Goal: Task Accomplishment & Management: Use online tool/utility

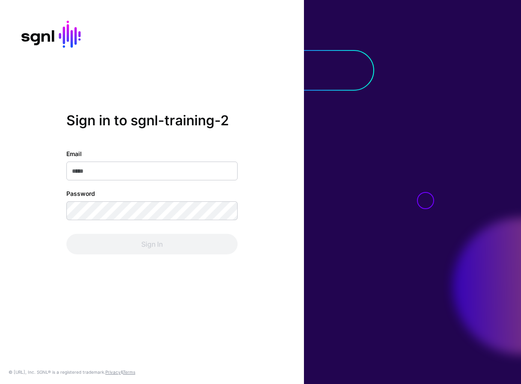
click at [0, 384] on com-1password-button at bounding box center [0, 384] width 0 height 0
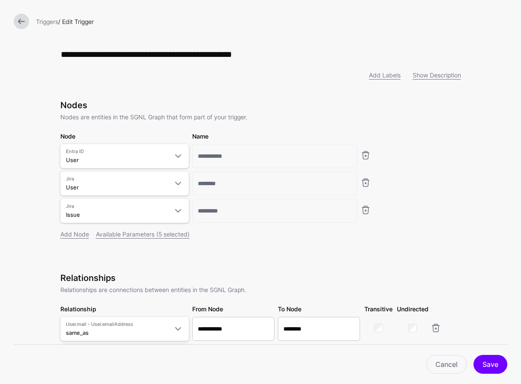
click at [23, 21] on link at bounding box center [21, 21] width 15 height 15
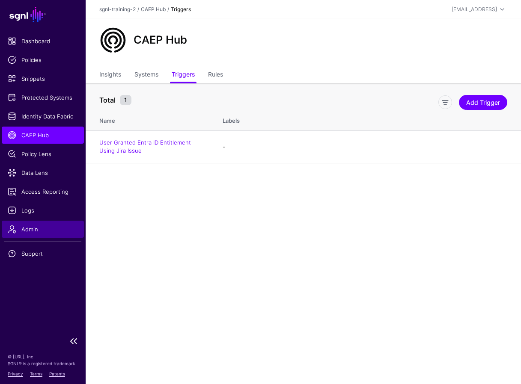
click at [37, 236] on link "Admin" at bounding box center [43, 229] width 82 height 17
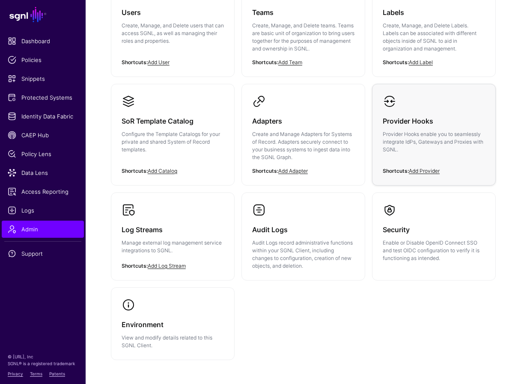
scroll to position [109, 0]
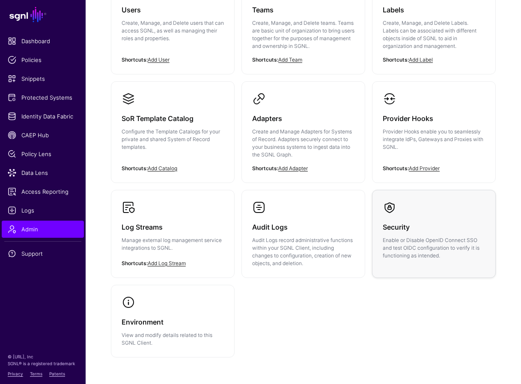
click at [401, 232] on h3 "Security" at bounding box center [434, 227] width 102 height 12
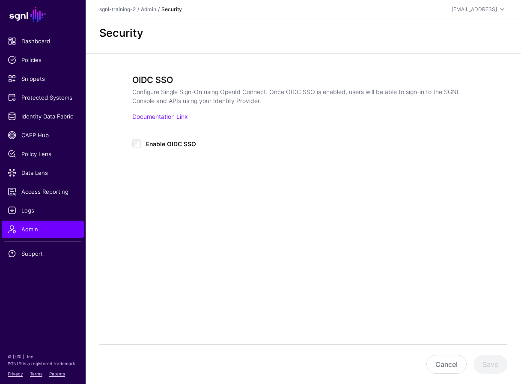
click at [193, 355] on div "Cancel Save" at bounding box center [303, 364] width 408 height 40
click at [39, 41] on span "Dashboard" at bounding box center [43, 41] width 70 height 9
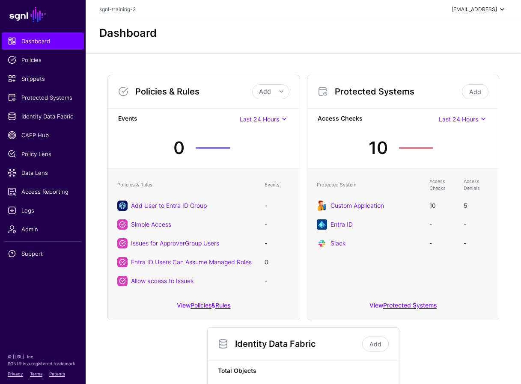
click at [471, 6] on div "[EMAIL_ADDRESS]" at bounding box center [473, 10] width 45 height 8
click at [428, 57] on div "sgnl-training-2" at bounding box center [447, 57] width 39 height 8
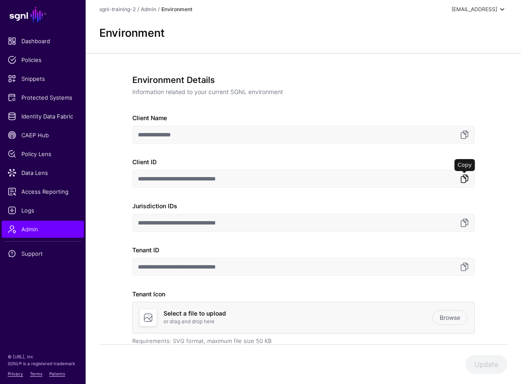
click at [465, 179] on link at bounding box center [464, 179] width 10 height 10
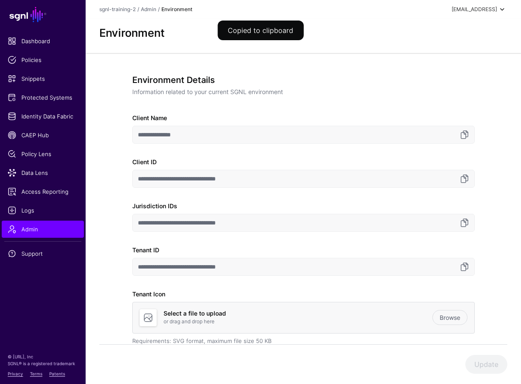
click at [489, 147] on div "**********" at bounding box center [303, 243] width 386 height 381
click at [466, 223] on link at bounding box center [464, 223] width 10 height 10
click at [294, 361] on div "Update" at bounding box center [303, 364] width 408 height 19
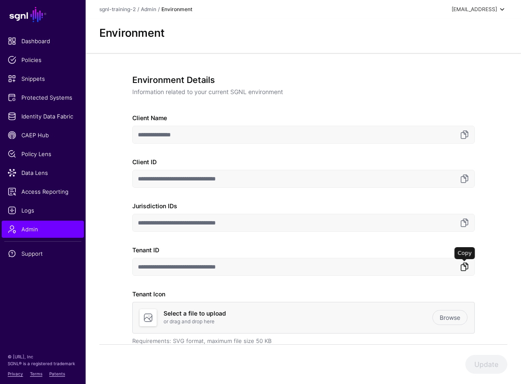
click at [463, 267] on link at bounding box center [464, 267] width 10 height 10
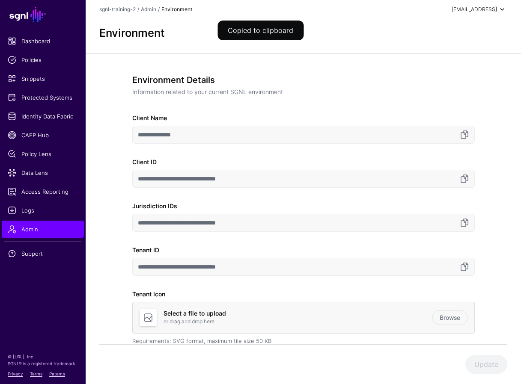
click at [290, 365] on div "Update" at bounding box center [303, 364] width 408 height 19
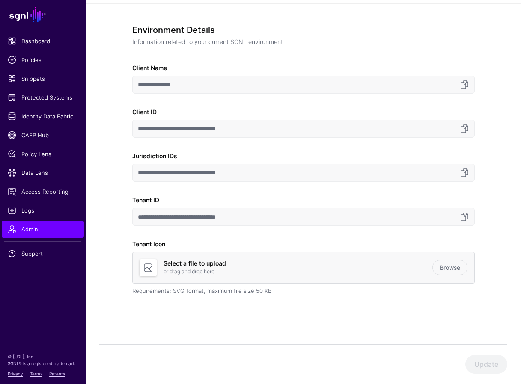
click at [509, 148] on div "**********" at bounding box center [303, 193] width 435 height 381
click at [476, 23] on div "**********" at bounding box center [303, 193] width 386 height 381
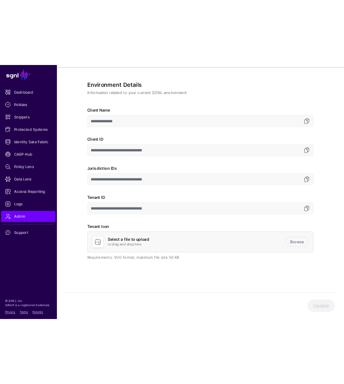
scroll to position [36, 0]
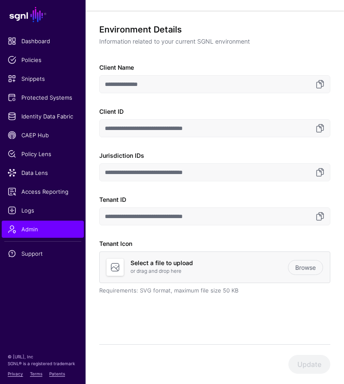
click at [199, 342] on div "**********" at bounding box center [215, 198] width 258 height 374
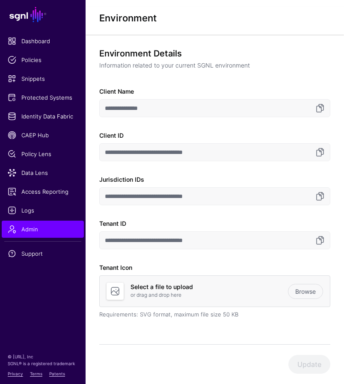
scroll to position [0, 0]
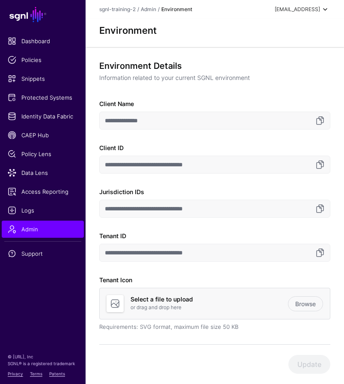
click at [319, 10] on div "[EMAIL_ADDRESS]" at bounding box center [297, 10] width 45 height 8
click at [283, 56] on span "sgnl-training-2" at bounding box center [272, 57] width 35 height 8
click at [150, 10] on link "Admin" at bounding box center [148, 9] width 15 height 6
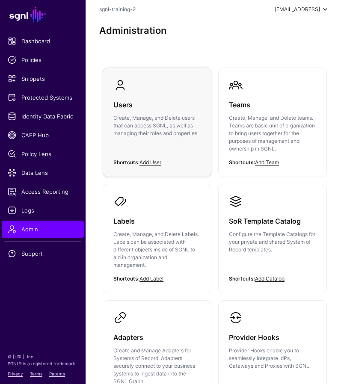
click at [127, 107] on h3 "Users" at bounding box center [156, 105] width 87 height 12
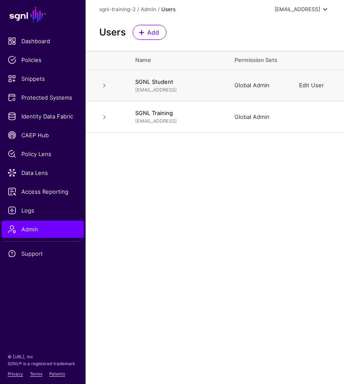
click at [318, 85] on link "Edit User" at bounding box center [311, 85] width 25 height 7
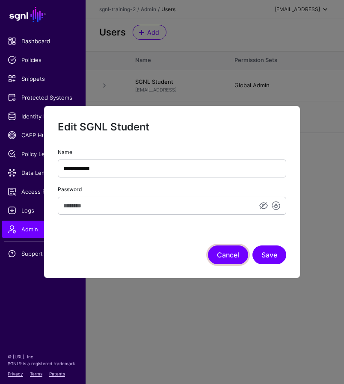
click at [221, 254] on button "Cancel" at bounding box center [228, 255] width 40 height 19
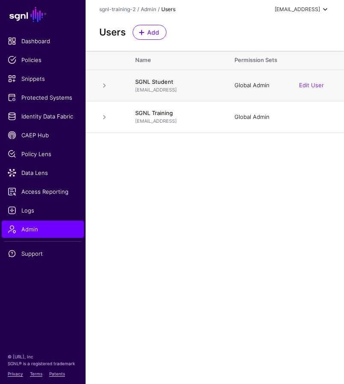
click at [104, 88] on span at bounding box center [104, 85] width 10 height 10
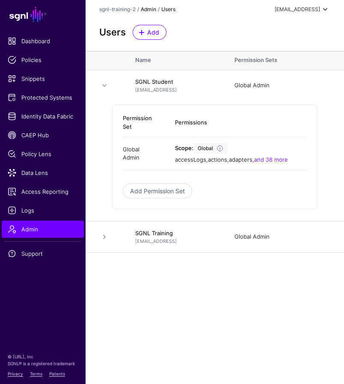
click at [147, 7] on link "Admin" at bounding box center [148, 9] width 15 height 6
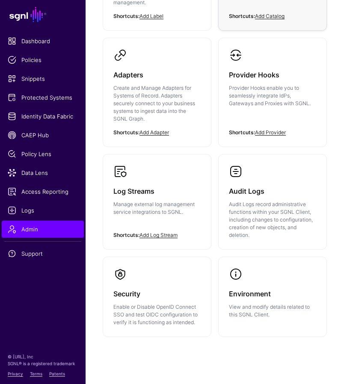
scroll to position [280, 0]
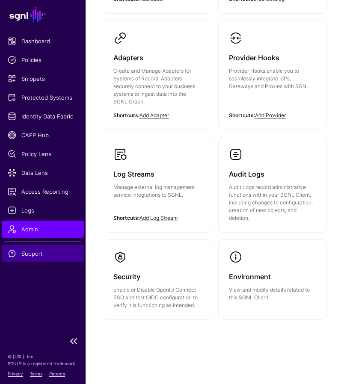
click at [43, 251] on span "Support" at bounding box center [43, 253] width 70 height 9
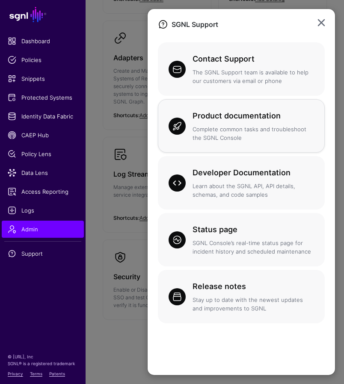
click at [268, 113] on h3 "Product documentation" at bounding box center [254, 116] width 122 height 12
click at [44, 98] on ngb-modal-window "SGNL Support Contact Support The SGNL Support team is available to help our cus…" at bounding box center [172, 192] width 344 height 384
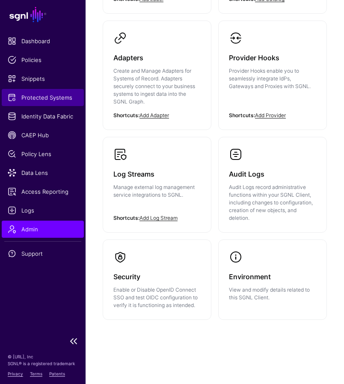
click at [46, 97] on span "Protected Systems" at bounding box center [43, 97] width 70 height 9
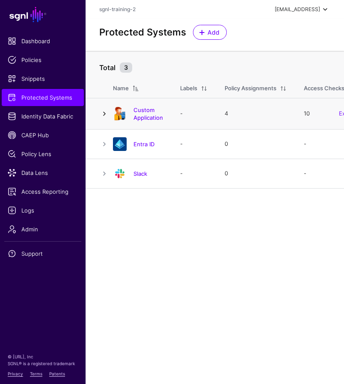
click at [106, 113] on link at bounding box center [104, 114] width 10 height 10
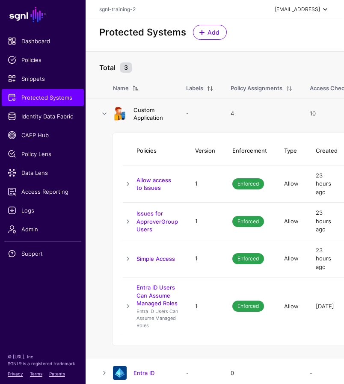
click at [148, 116] on link "Custom Application" at bounding box center [149, 114] width 30 height 15
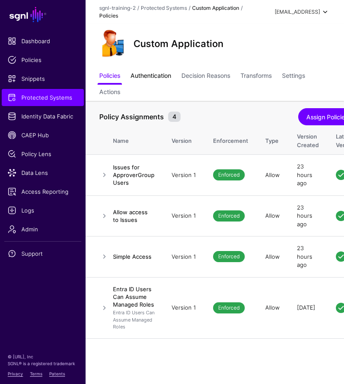
click at [165, 76] on link "Authentication" at bounding box center [151, 76] width 41 height 16
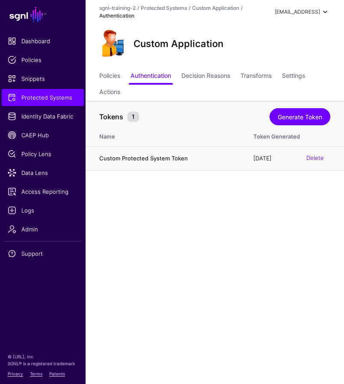
click at [149, 158] on h4 "Custom Protected System Token" at bounding box center [167, 158] width 137 height 8
click at [291, 116] on link "Generate Token" at bounding box center [300, 116] width 61 height 17
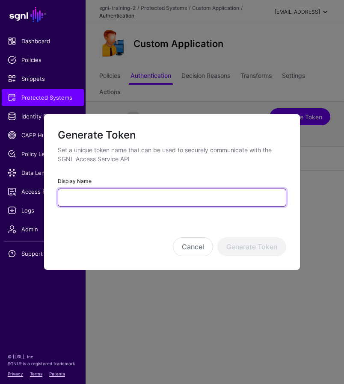
click at [110, 195] on input "Display Name" at bounding box center [172, 198] width 229 height 18
type input "*******"
click at [217, 237] on button "Generate Token" at bounding box center [251, 246] width 69 height 19
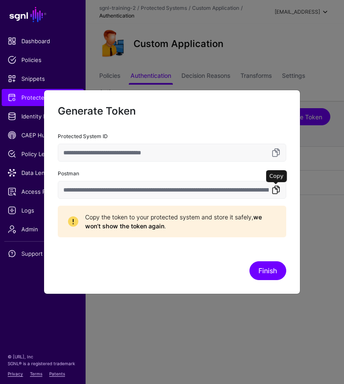
click at [276, 187] on link at bounding box center [276, 190] width 10 height 10
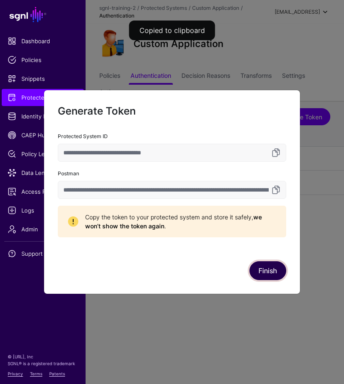
click at [267, 267] on button "Finish" at bounding box center [267, 270] width 37 height 19
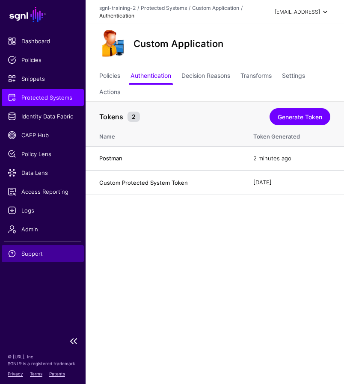
click at [33, 256] on span "Support" at bounding box center [43, 253] width 70 height 9
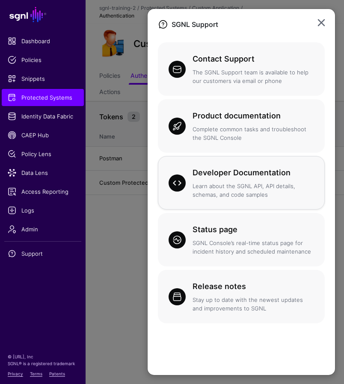
click at [237, 170] on h3 "Developer Documentation" at bounding box center [254, 173] width 122 height 12
